Goal: Task Accomplishment & Management: Manage account settings

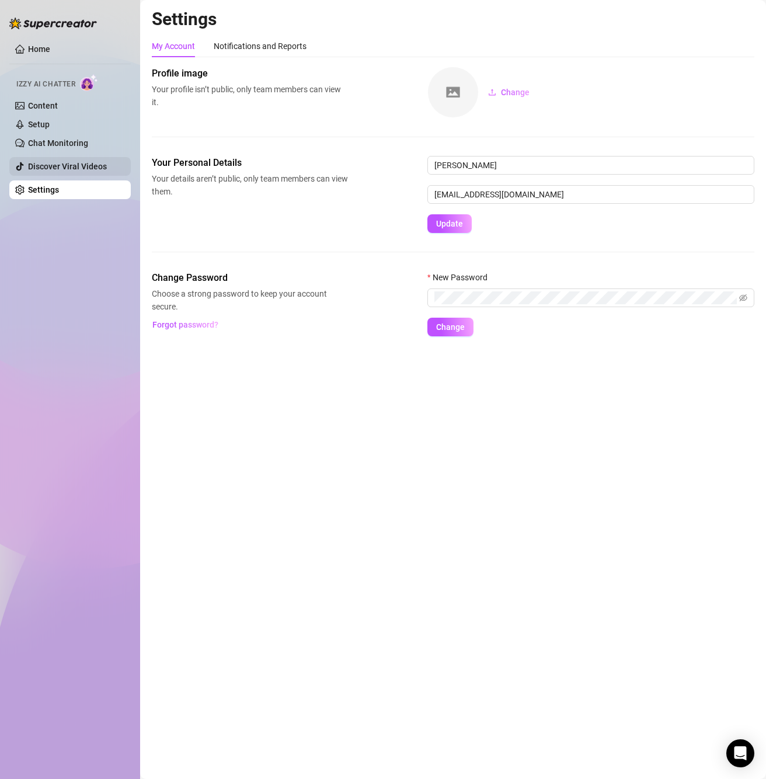
click at [82, 162] on link "Discover Viral Videos" at bounding box center [67, 166] width 79 height 9
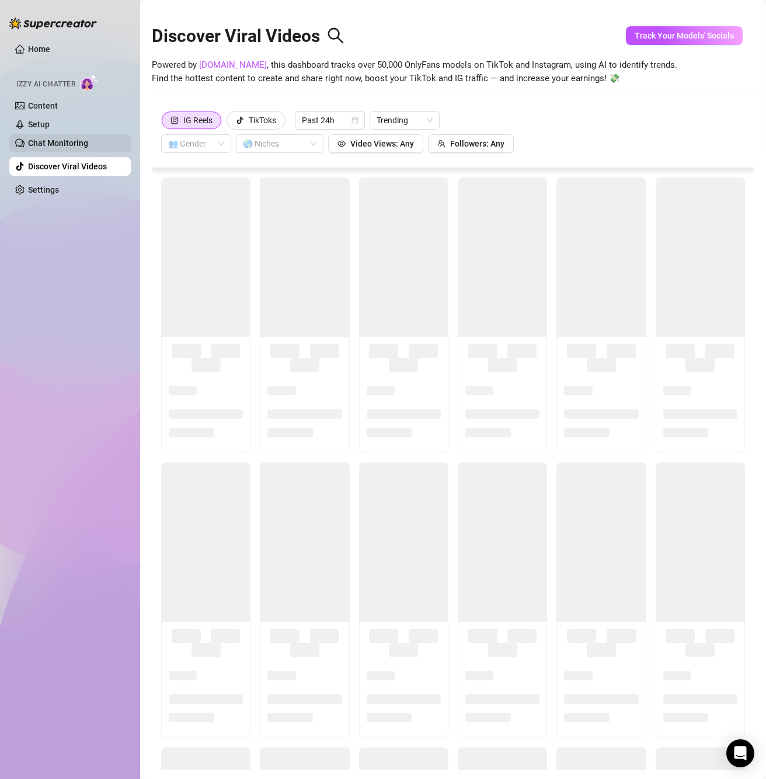
click at [79, 144] on link "Chat Monitoring" at bounding box center [58, 142] width 60 height 9
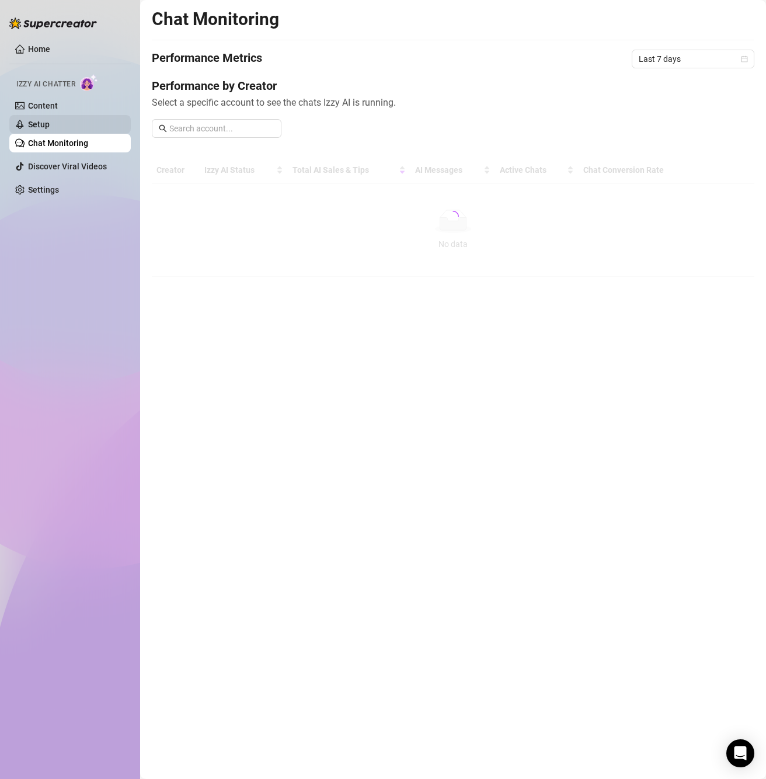
click at [50, 123] on link "Setup" at bounding box center [39, 124] width 22 height 9
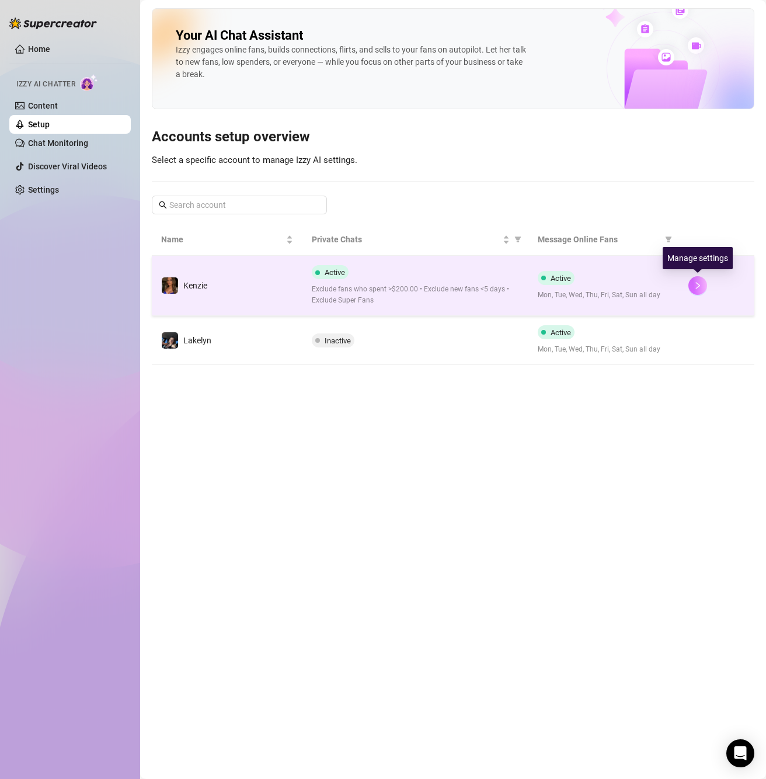
click at [694, 286] on icon "right" at bounding box center [698, 285] width 8 height 8
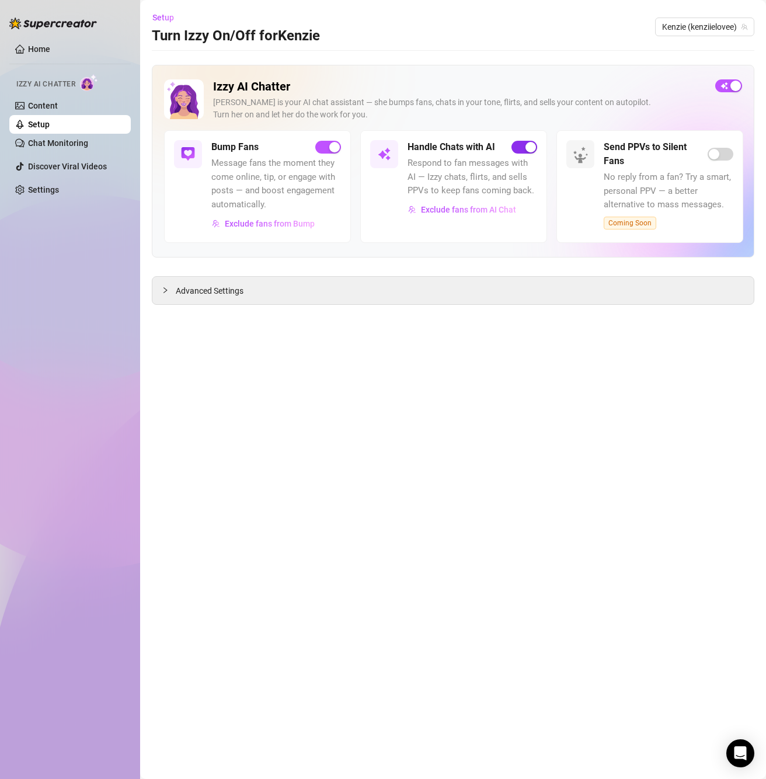
click at [523, 148] on span "button" at bounding box center [524, 147] width 26 height 13
